Goal: Task Accomplishment & Management: Complete application form

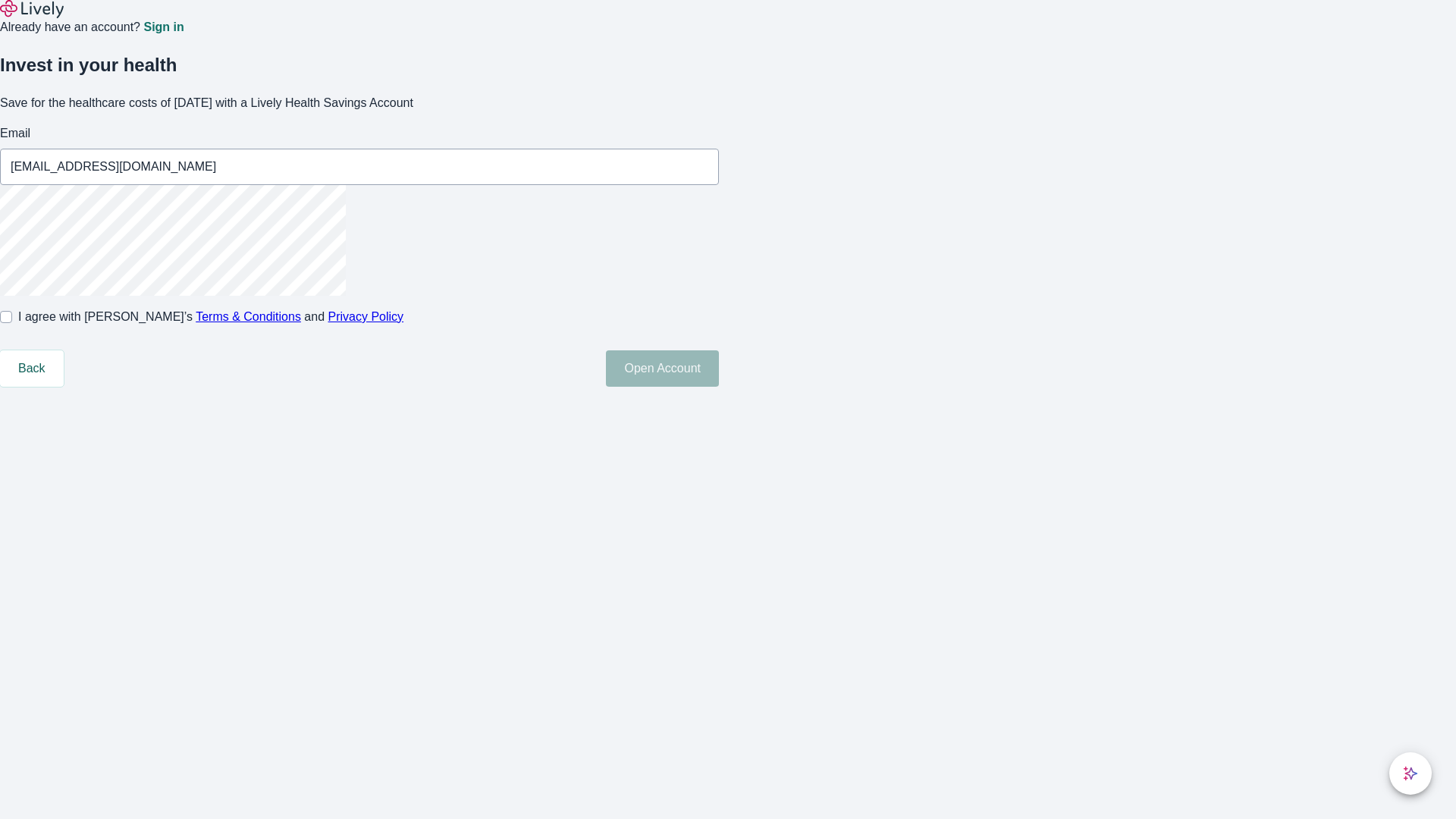
click at [12, 323] on input "I agree with Lively’s Terms & Conditions and Privacy Policy" at bounding box center [6, 316] width 12 height 12
checkbox input "true"
click at [719, 386] on button "Open Account" at bounding box center [662, 369] width 113 height 37
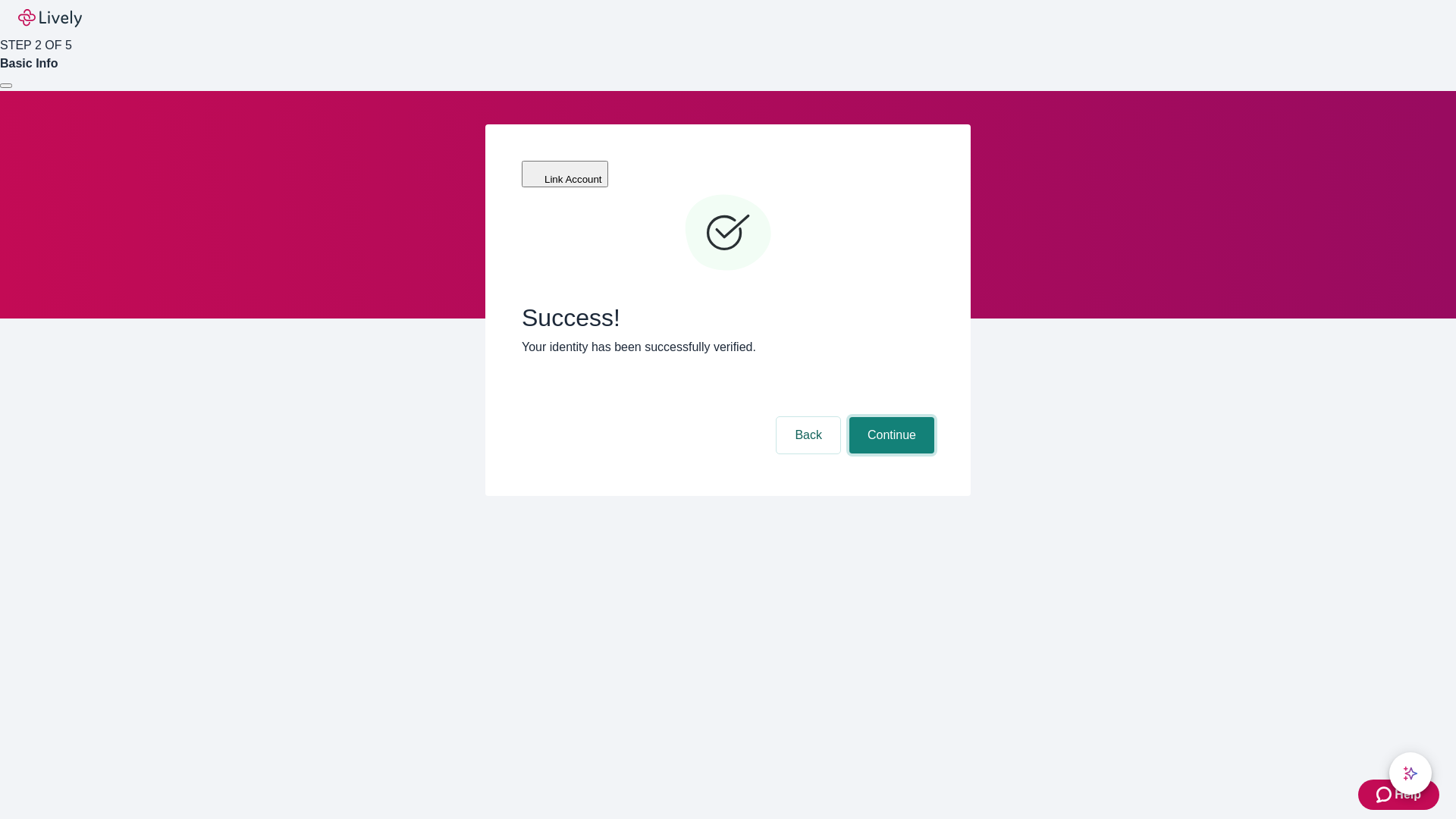
click at [889, 417] on button "Continue" at bounding box center [892, 435] width 85 height 37
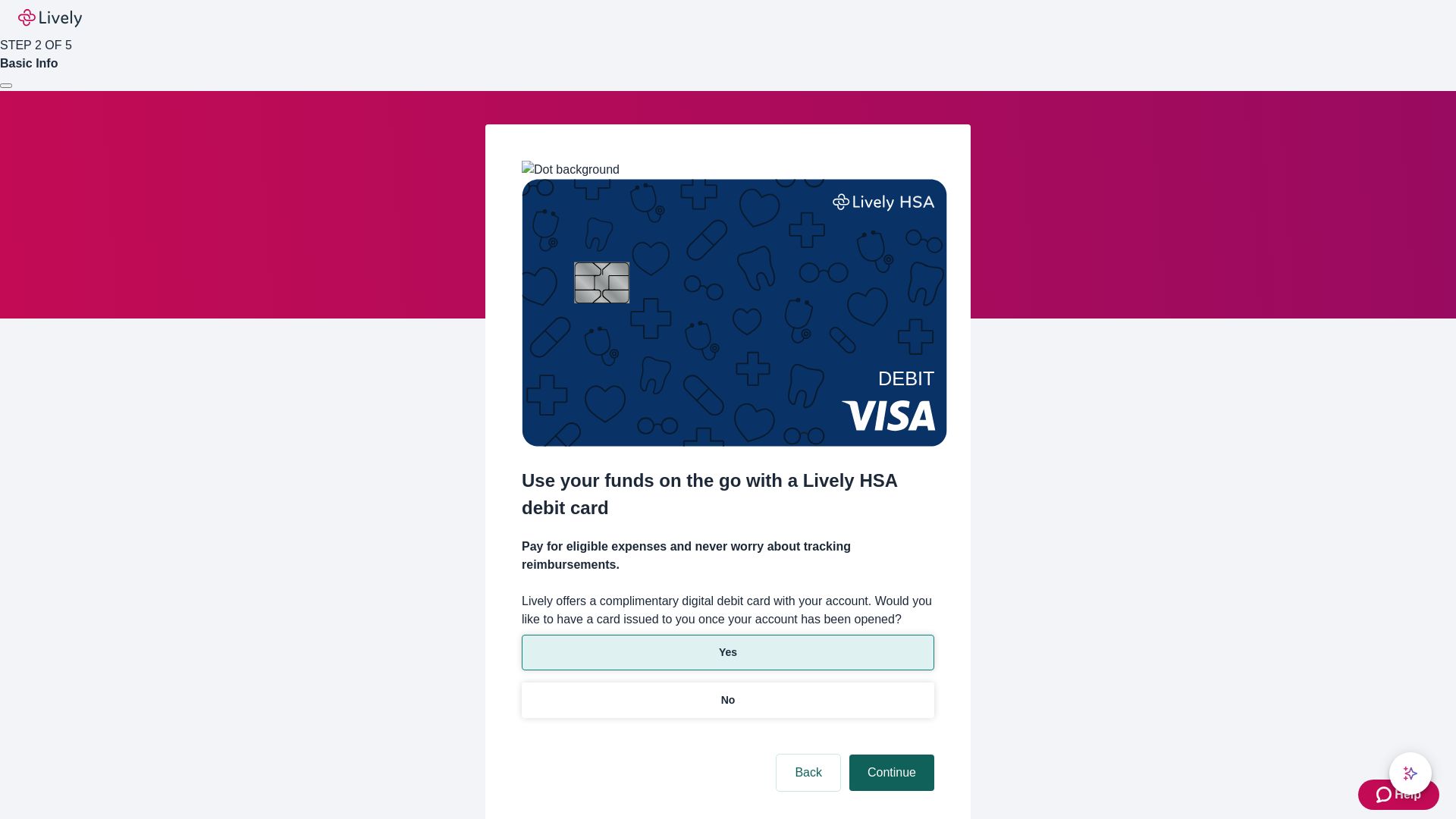
click at [728, 645] on p "Yes" at bounding box center [728, 652] width 18 height 16
click at [889, 754] on button "Continue" at bounding box center [892, 773] width 85 height 37
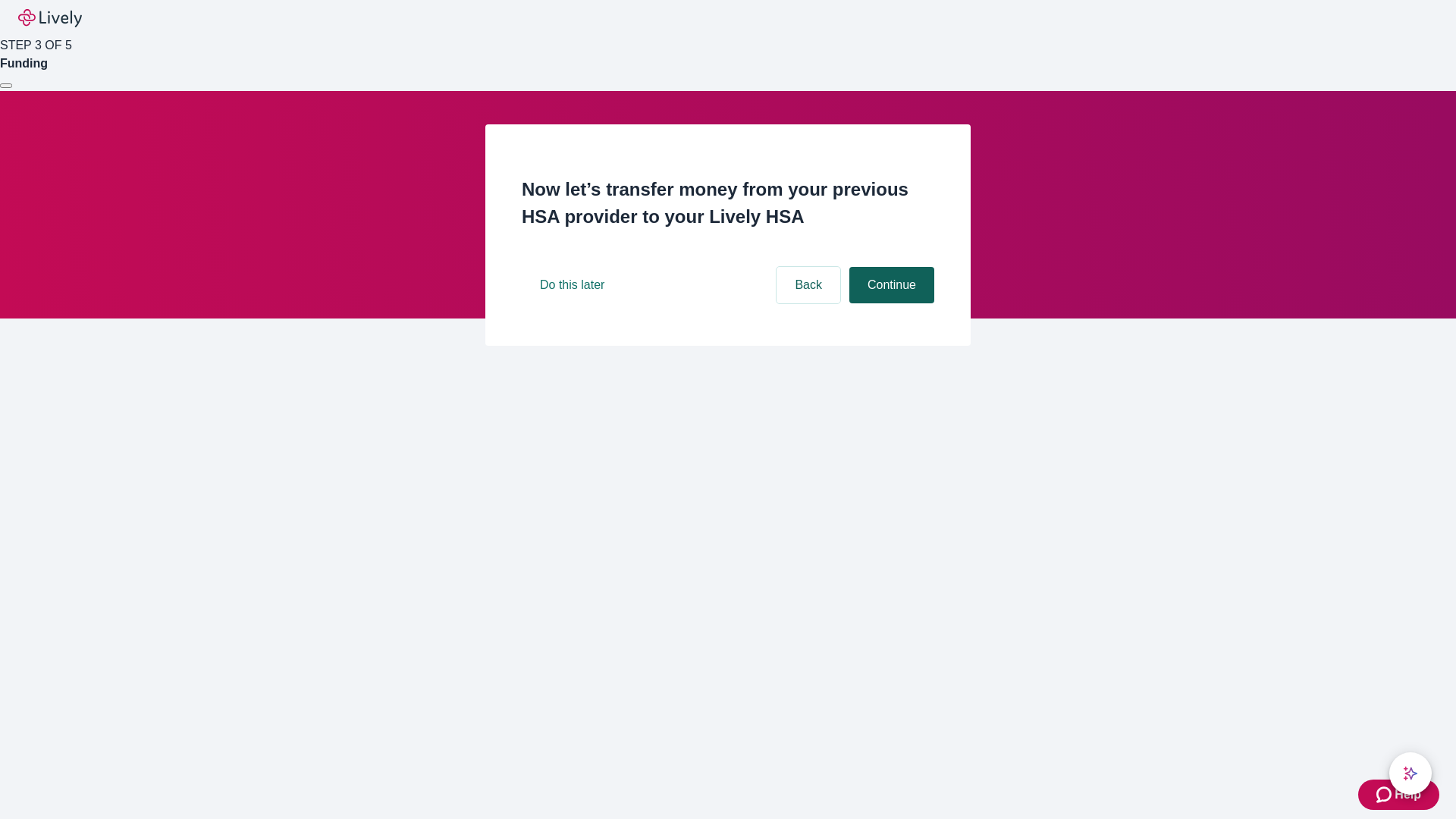
click at [889, 304] on button "Continue" at bounding box center [892, 285] width 85 height 37
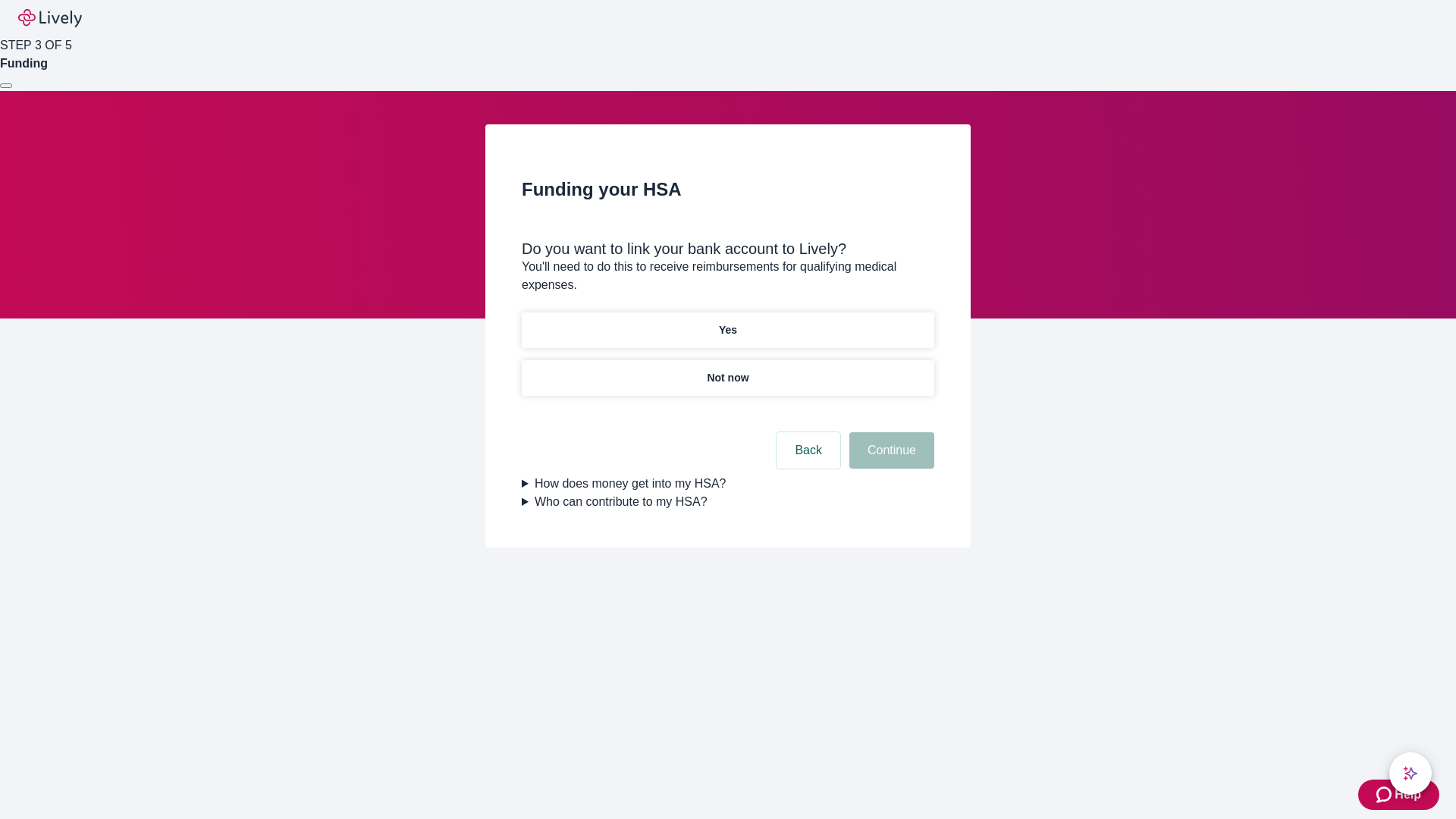
click at [728, 322] on p "Yes" at bounding box center [728, 330] width 18 height 16
click at [889, 432] on button "Continue" at bounding box center [892, 450] width 85 height 37
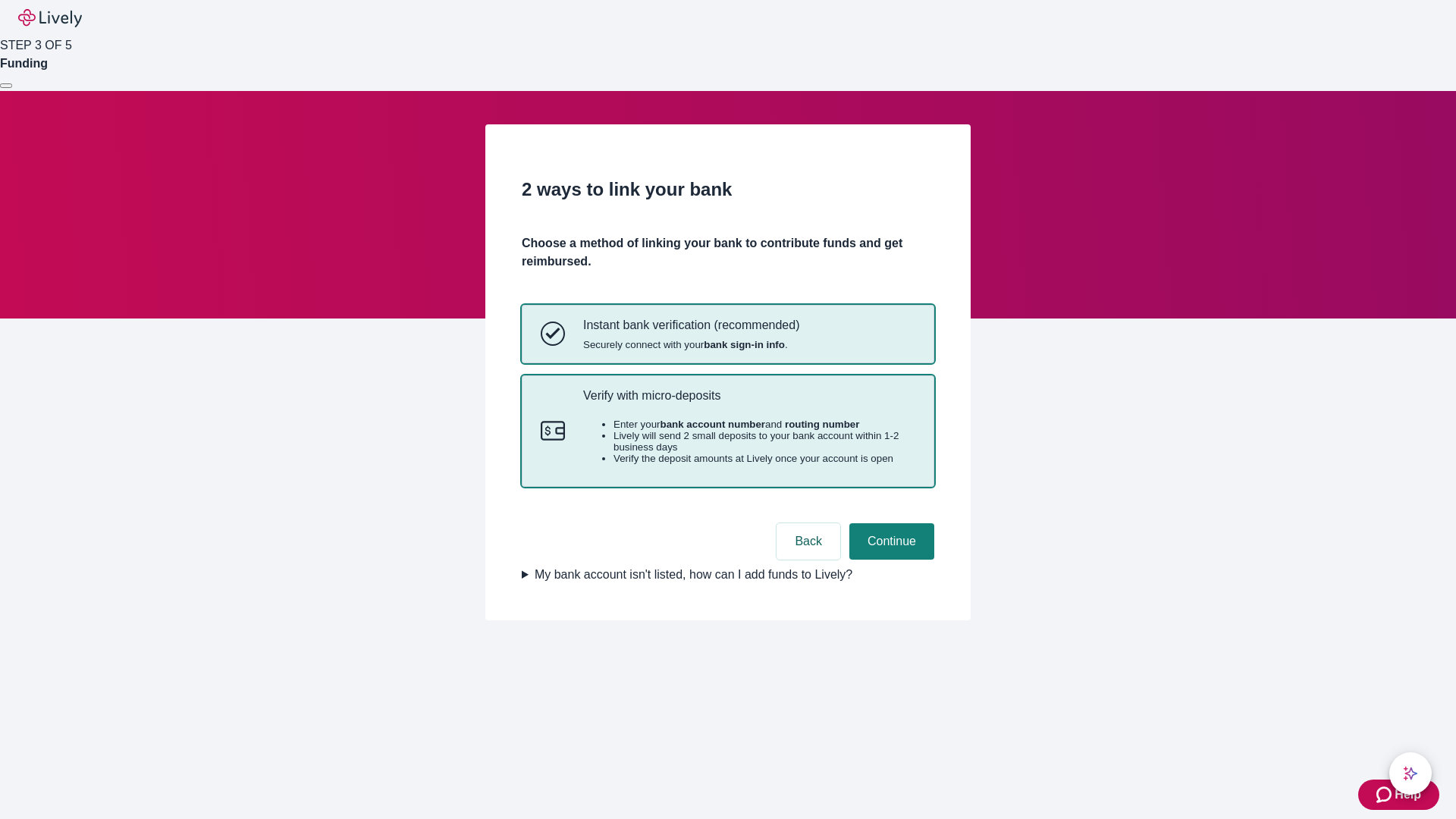
click at [748, 402] on p "Verify with micro-deposits" at bounding box center [749, 395] width 332 height 14
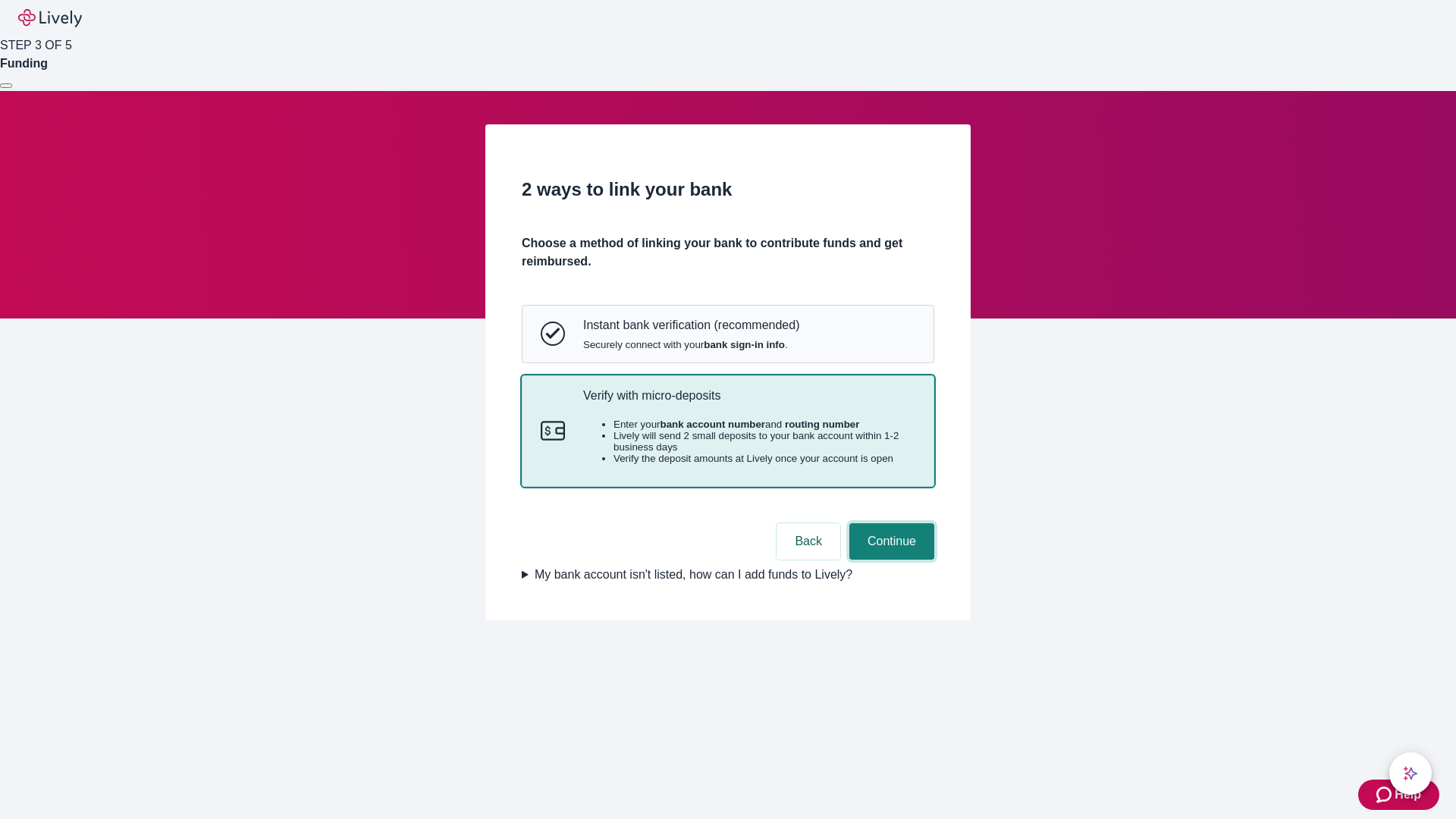
click at [889, 559] on button "Continue" at bounding box center [892, 542] width 85 height 37
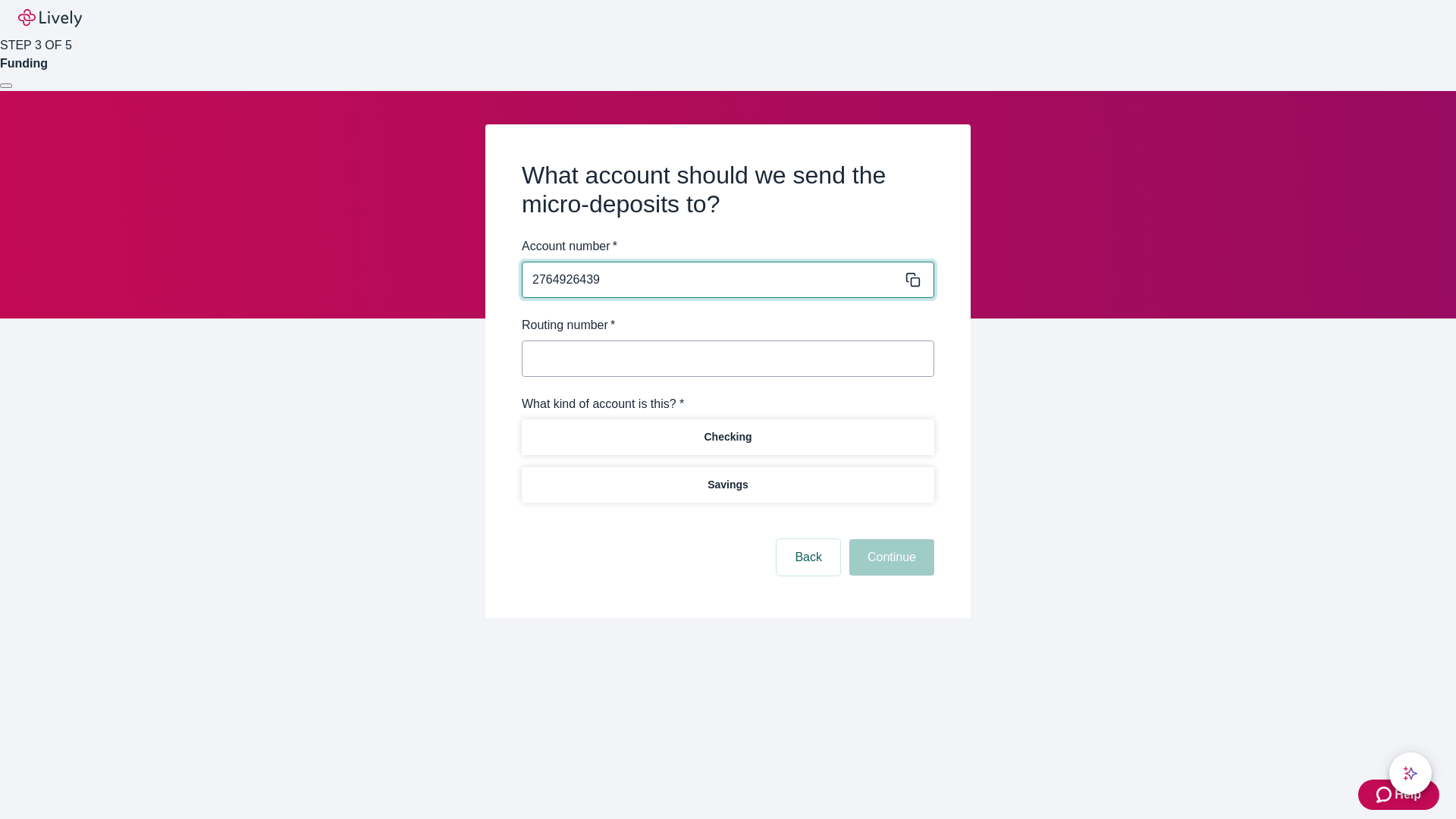
type input "2764926439"
type input "122000661"
